Goal: Navigation & Orientation: Go to known website

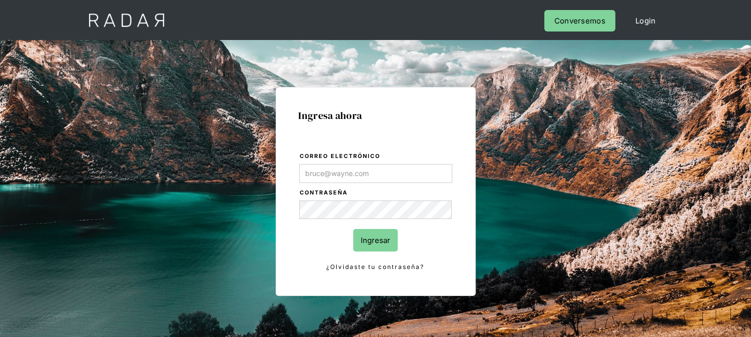
type input "[EMAIL_ADDRESS][DOMAIN_NAME]"
click at [389, 242] on input "Ingresar" at bounding box center [375, 240] width 45 height 23
